Goal: Information Seeking & Learning: Check status

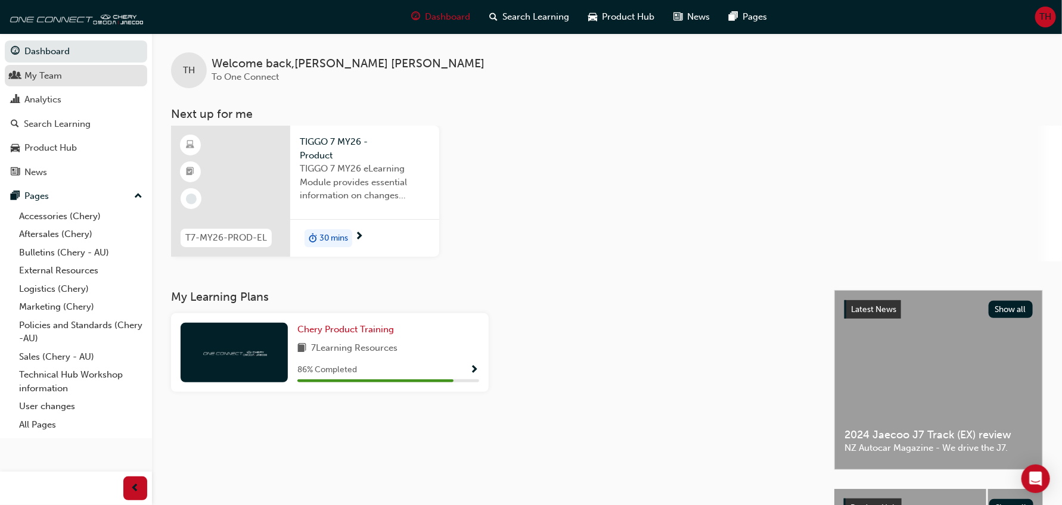
click at [42, 78] on div "My Team" at bounding box center [43, 76] width 38 height 14
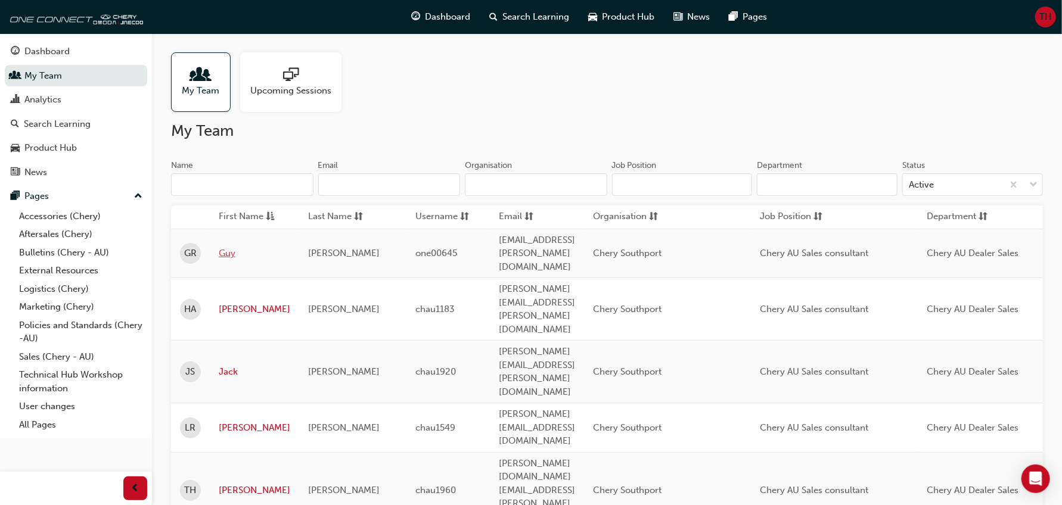
click at [231, 247] on link "Guy" at bounding box center [255, 254] width 72 height 14
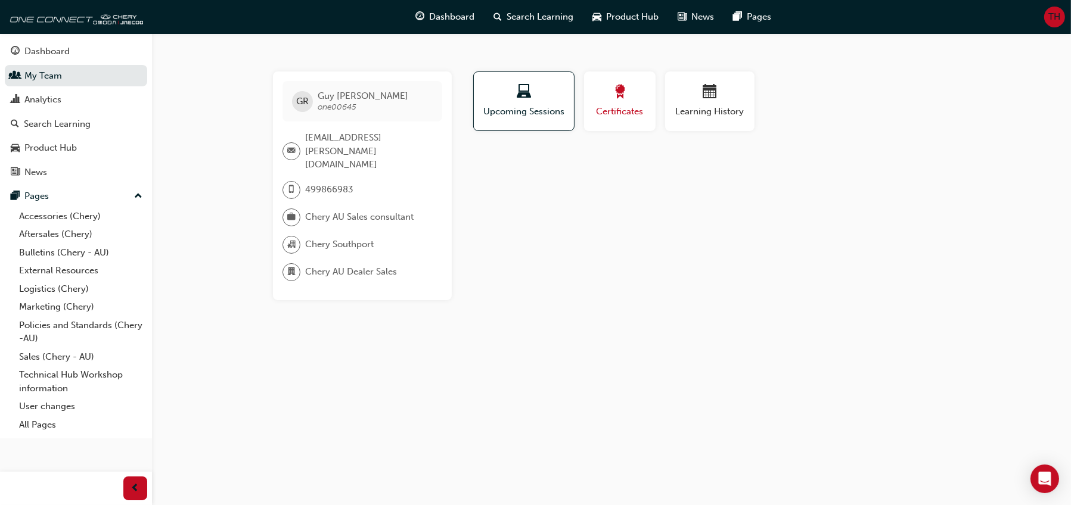
click at [622, 106] on span "Certificates" at bounding box center [620, 112] width 54 height 14
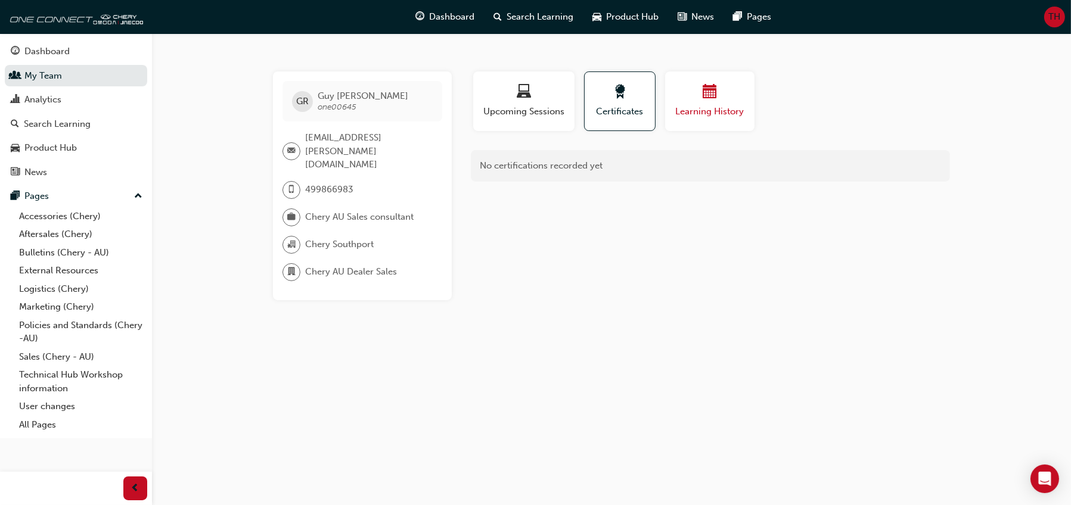
click at [697, 92] on div "button" at bounding box center [710, 94] width 72 height 18
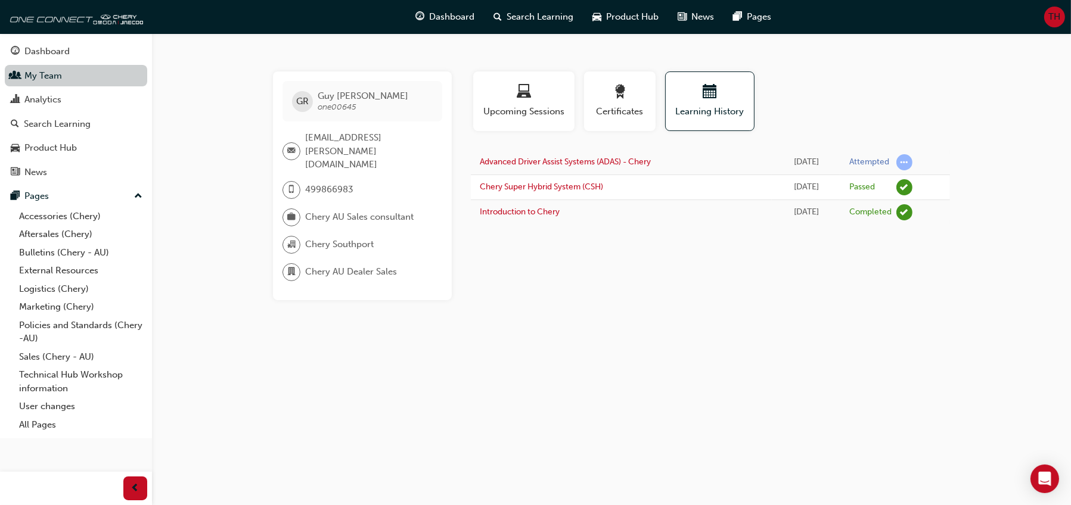
click at [66, 68] on link "My Team" at bounding box center [76, 76] width 142 height 22
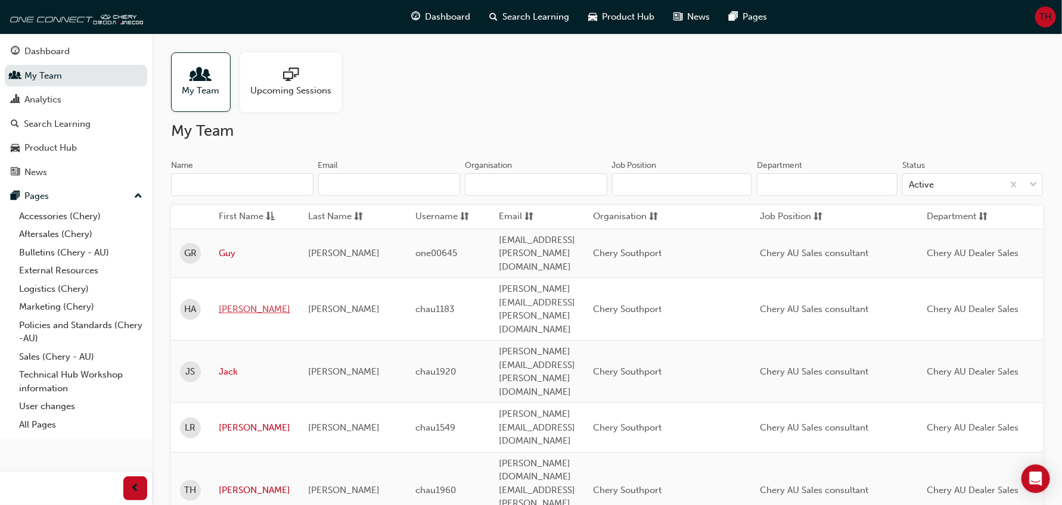
click at [229, 303] on link "[PERSON_NAME]" at bounding box center [255, 310] width 72 height 14
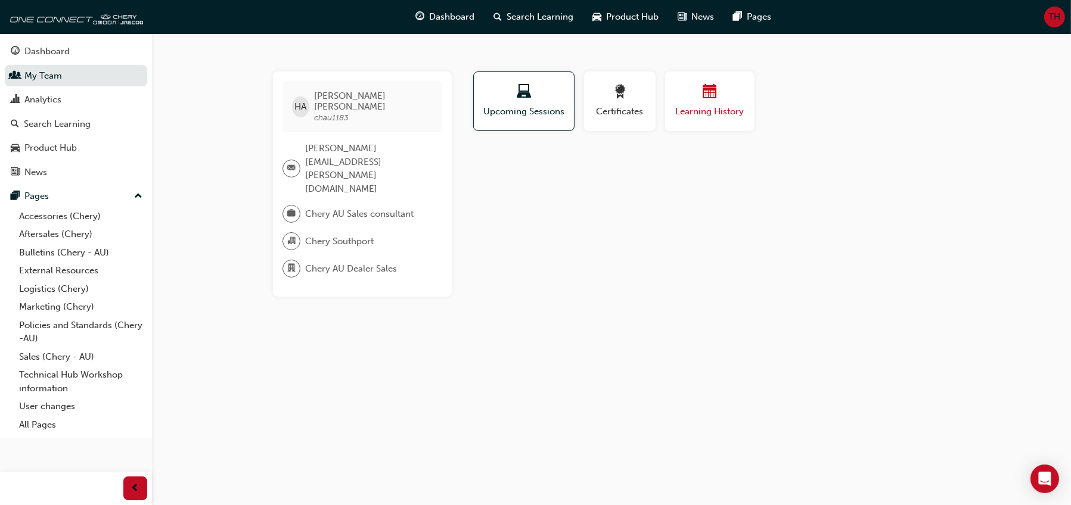
click at [705, 100] on span "calendar-icon" at bounding box center [710, 93] width 14 height 16
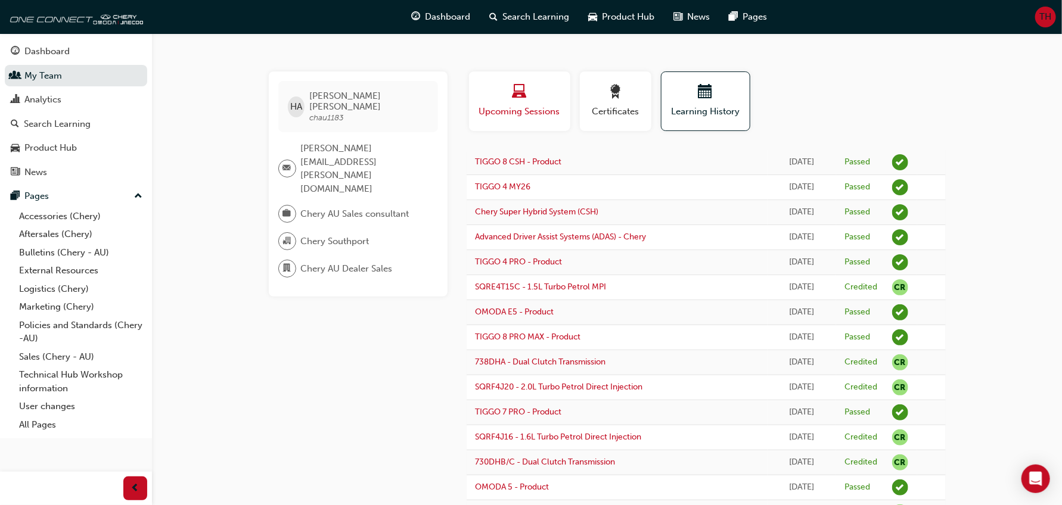
click at [541, 114] on span "Upcoming Sessions" at bounding box center [519, 112] width 83 height 14
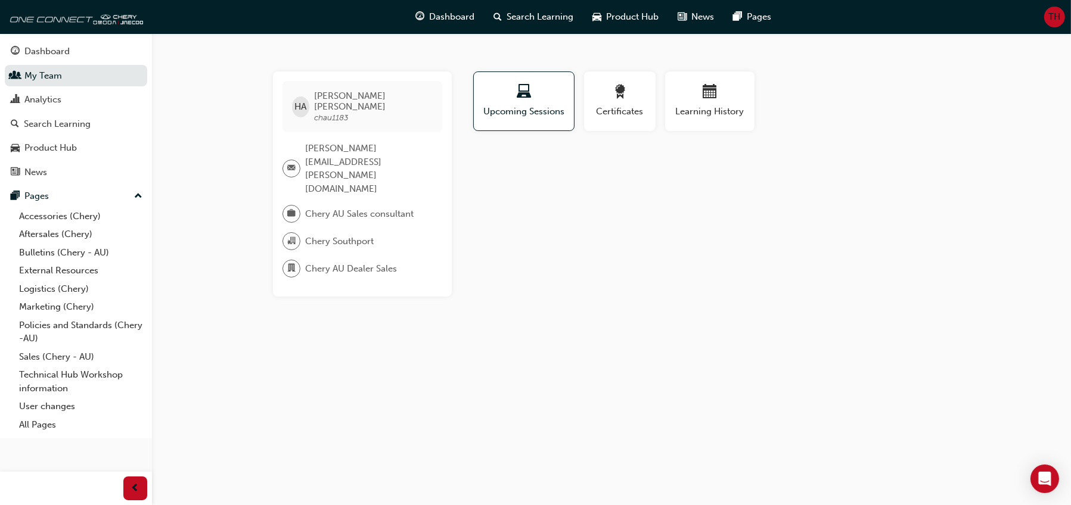
click at [571, 165] on div "Profile Upcoming Sessions Certificates Learning History HA [PERSON_NAME] chau11…" at bounding box center [710, 184] width 479 height 225
click at [614, 101] on div "button" at bounding box center [620, 94] width 54 height 18
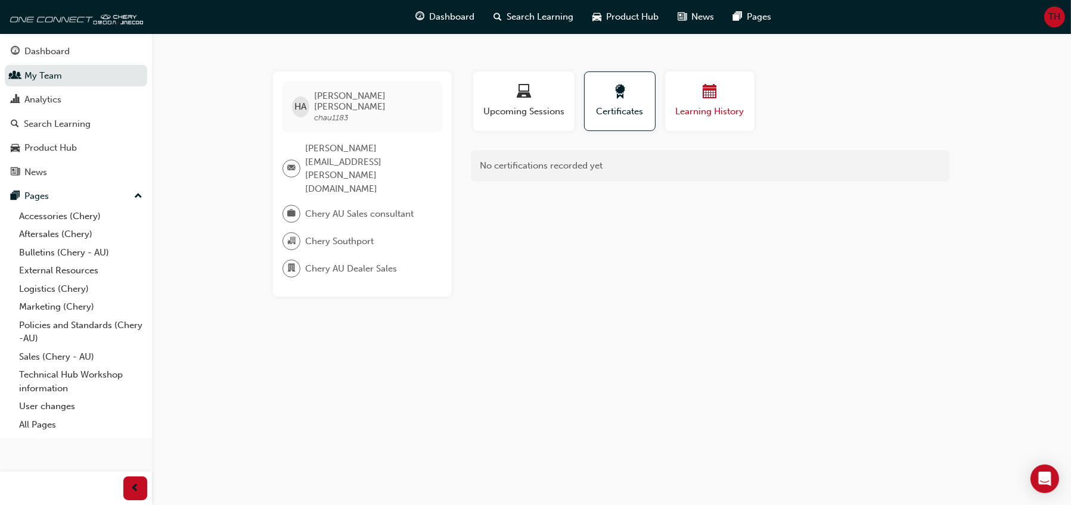
click at [730, 91] on div "button" at bounding box center [710, 94] width 72 height 18
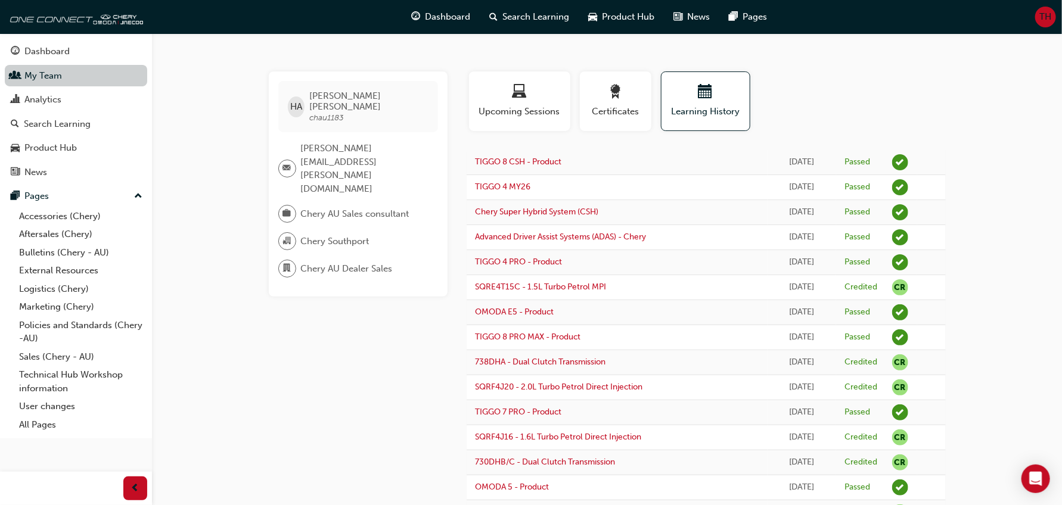
click at [71, 73] on link "My Team" at bounding box center [76, 76] width 142 height 22
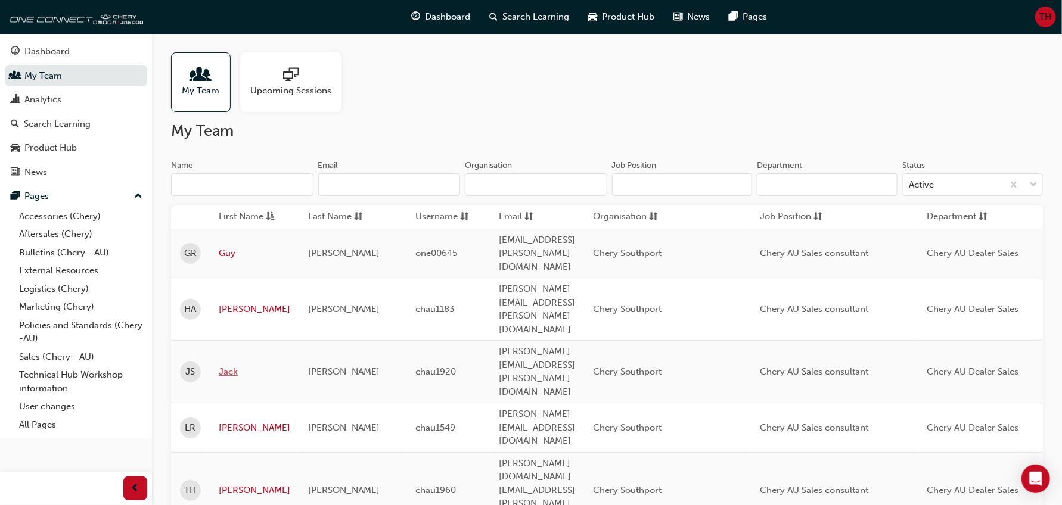
click at [231, 365] on link "Jack" at bounding box center [255, 372] width 72 height 14
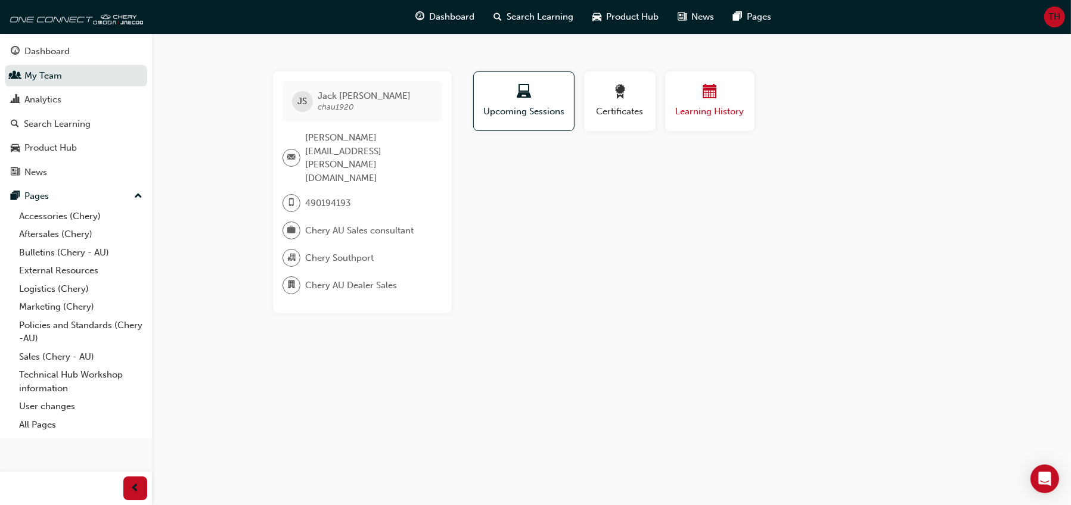
click at [687, 98] on div "button" at bounding box center [710, 94] width 72 height 18
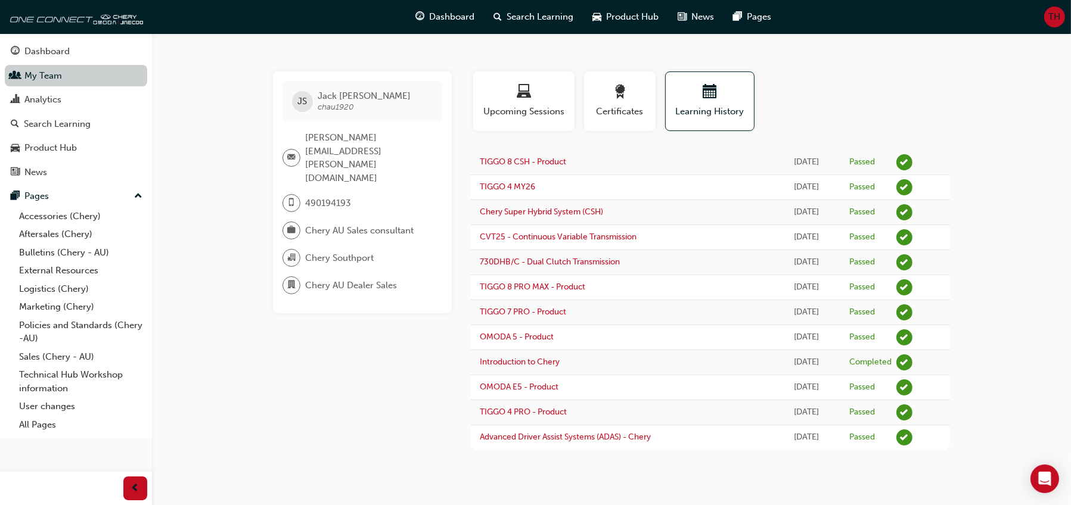
click at [69, 75] on link "My Team" at bounding box center [76, 76] width 142 height 22
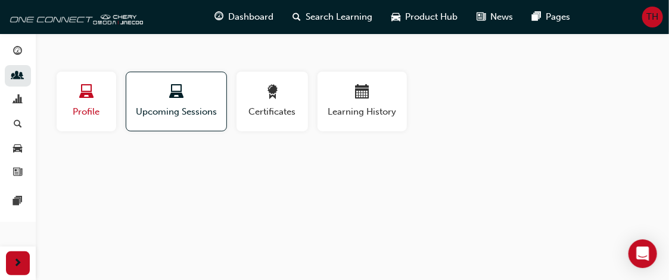
click at [101, 97] on div "button" at bounding box center [87, 94] width 42 height 18
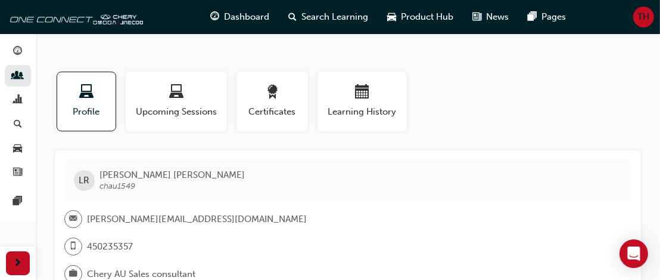
scroll to position [106, 0]
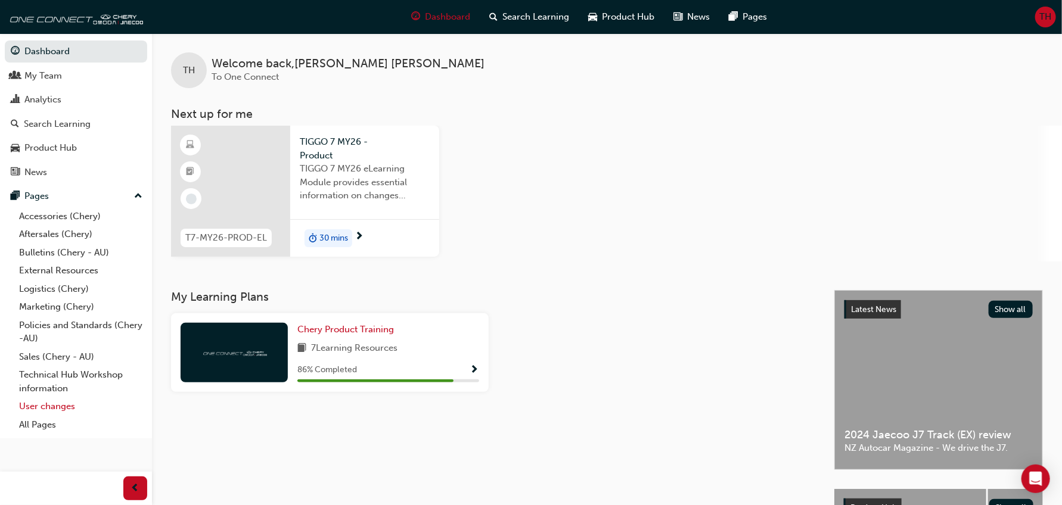
click at [56, 412] on link "User changes" at bounding box center [80, 407] width 133 height 18
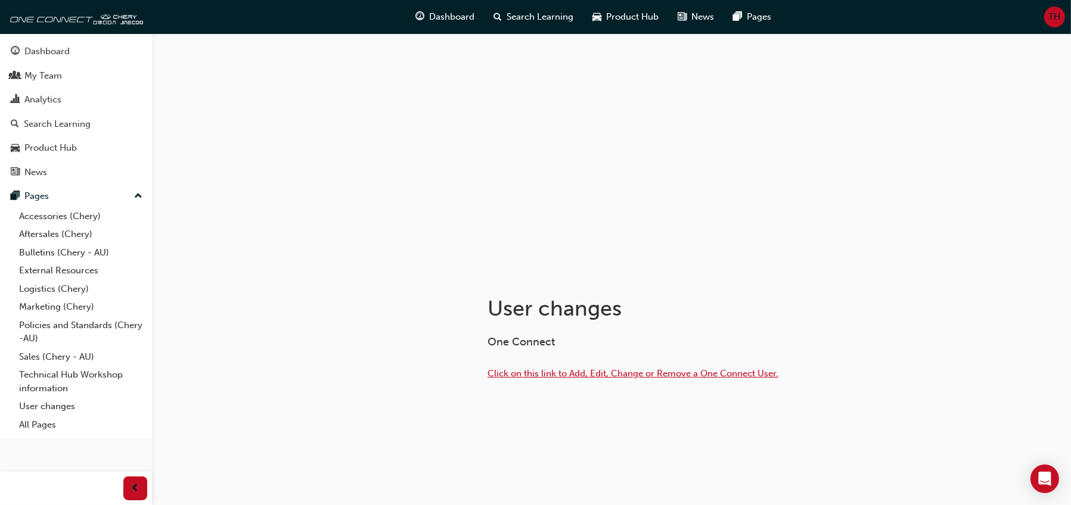
click at [539, 371] on span "Click on this link to Add, Edit, Change or Remove a One Connect User." at bounding box center [633, 373] width 291 height 11
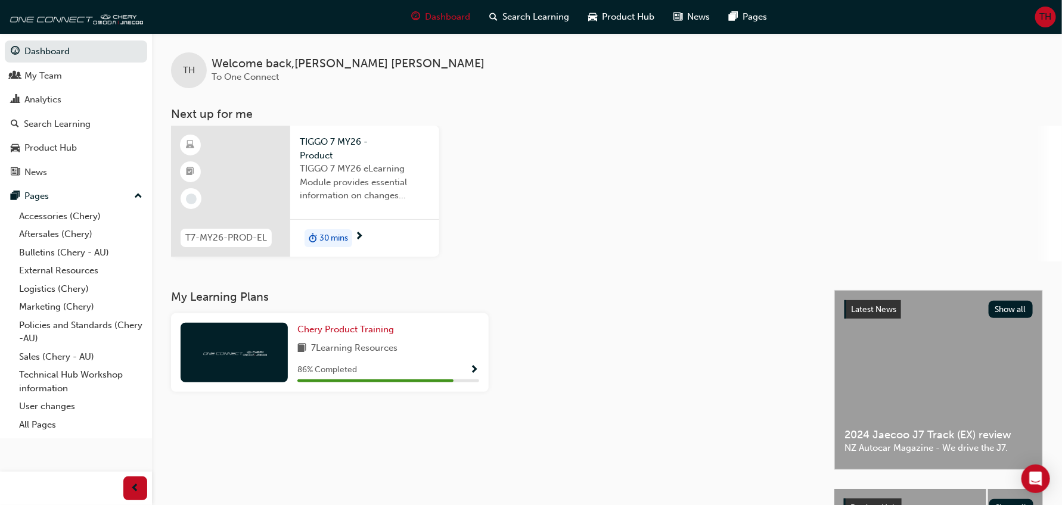
click at [730, 129] on div "T7-MY26-PROD-EL TIGGO 7 MY26 - Product TIGGO 7 MY26 eLearning Module provides e…" at bounding box center [616, 194] width 891 height 136
